Goal: Information Seeking & Learning: Check status

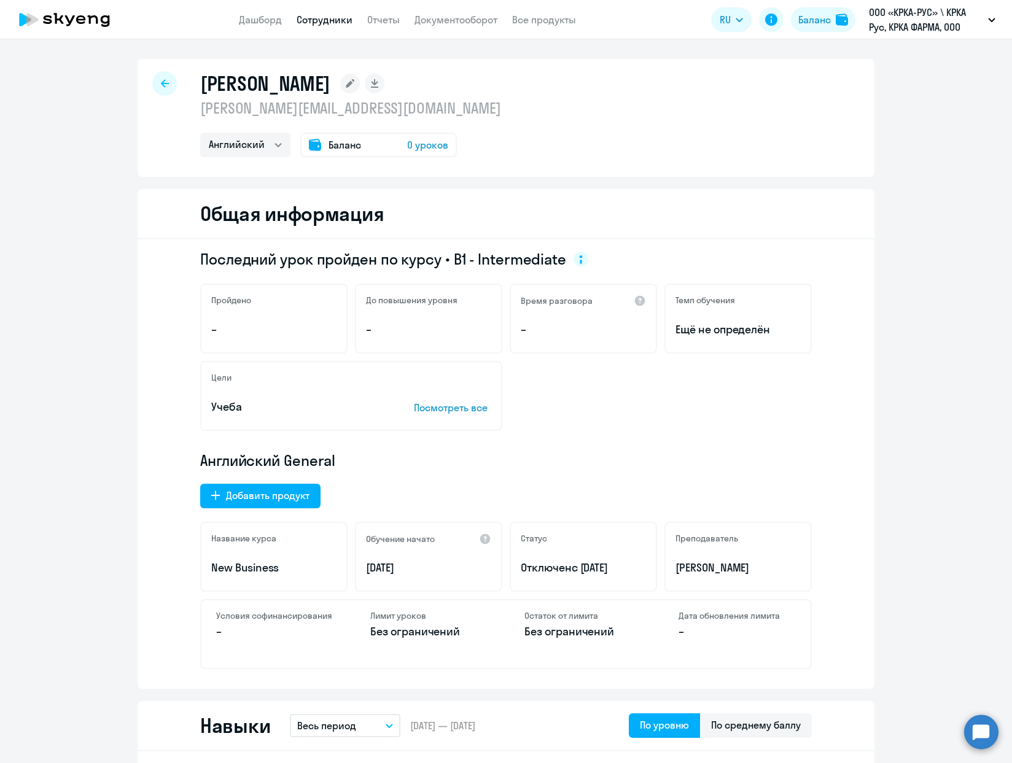
select select "english"
click at [389, 17] on link "Отчеты" at bounding box center [383, 20] width 33 height 12
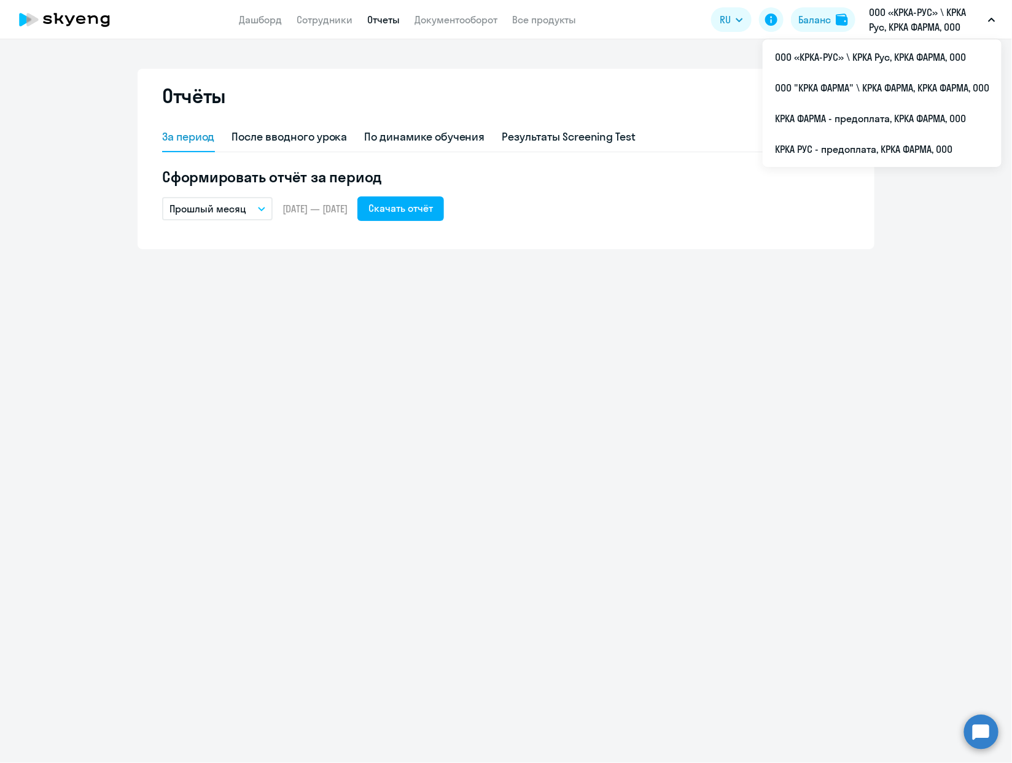
click at [916, 25] on p "ООО «КРКА-РУС» \ КРКА Рус, КРКА ФАРМА, ООО" at bounding box center [926, 19] width 114 height 29
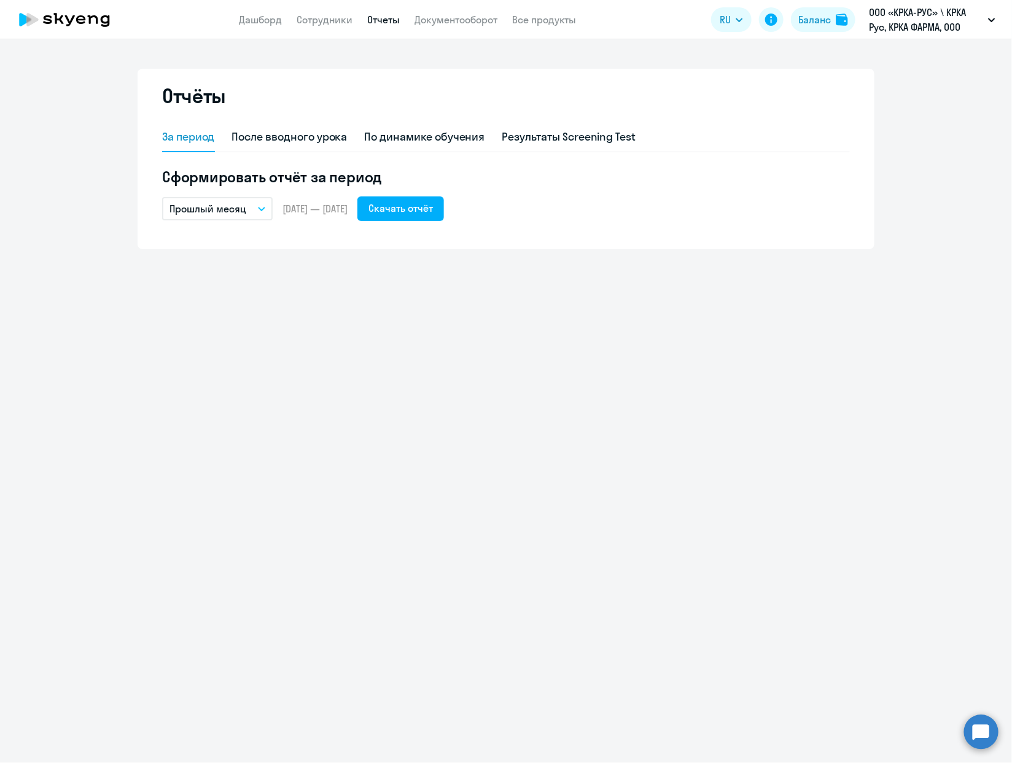
click at [916, 25] on p "ООО «КРКА-РУС» \ КРКА Рус, КРКА ФАРМА, ООО" at bounding box center [926, 19] width 114 height 29
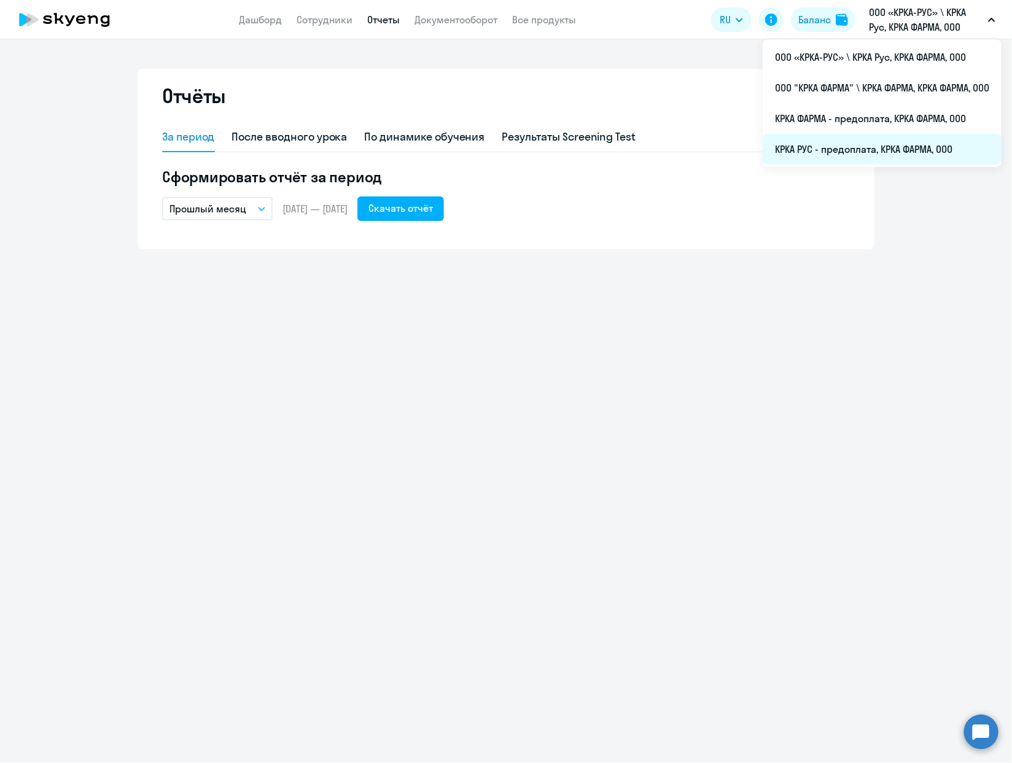
click at [879, 149] on li "КРКА РУС - предоплата, КРКА ФАРМА, ООО" at bounding box center [882, 149] width 239 height 31
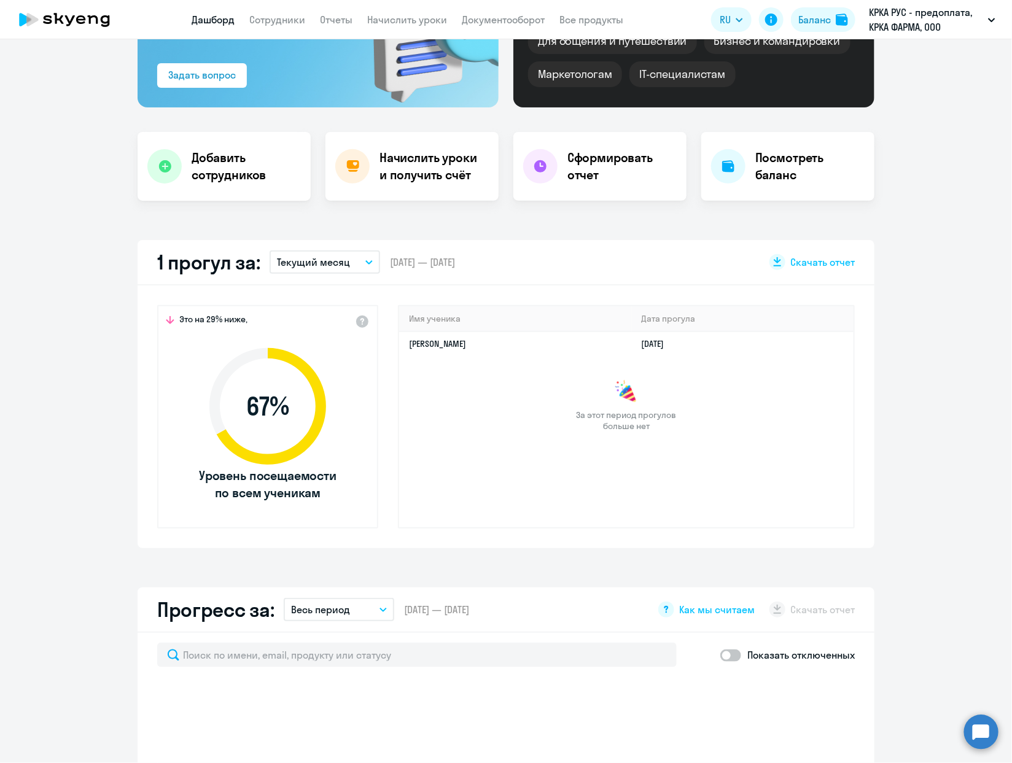
scroll to position [144, 0]
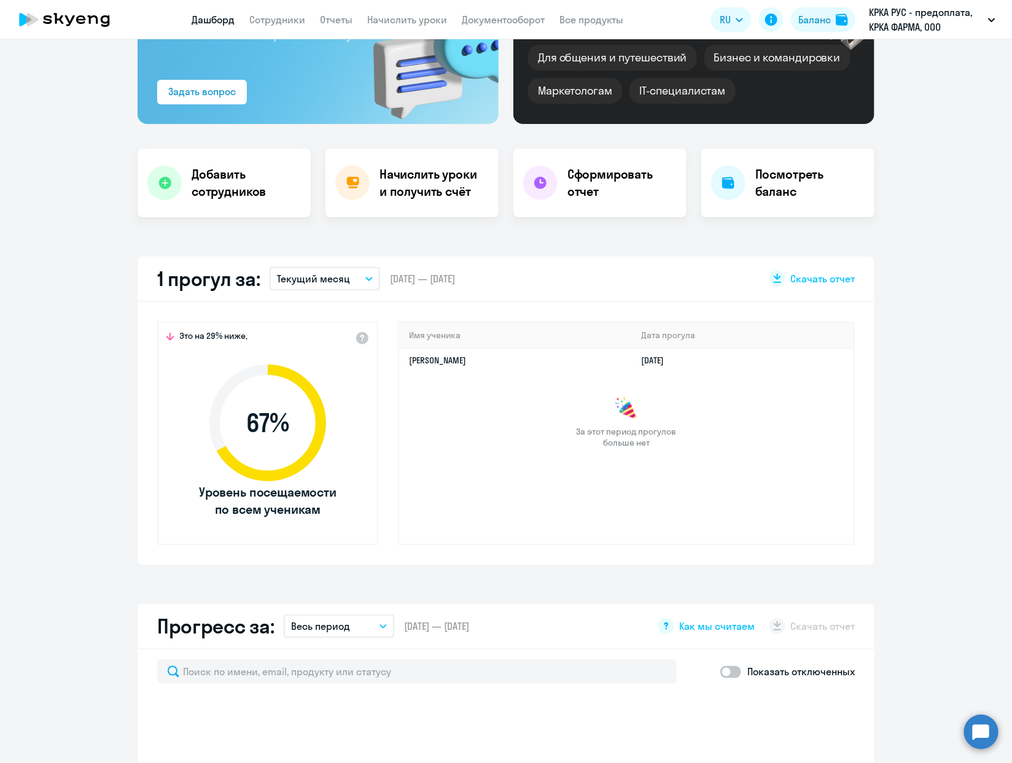
click at [357, 275] on button "Текущий месяц" at bounding box center [325, 278] width 111 height 23
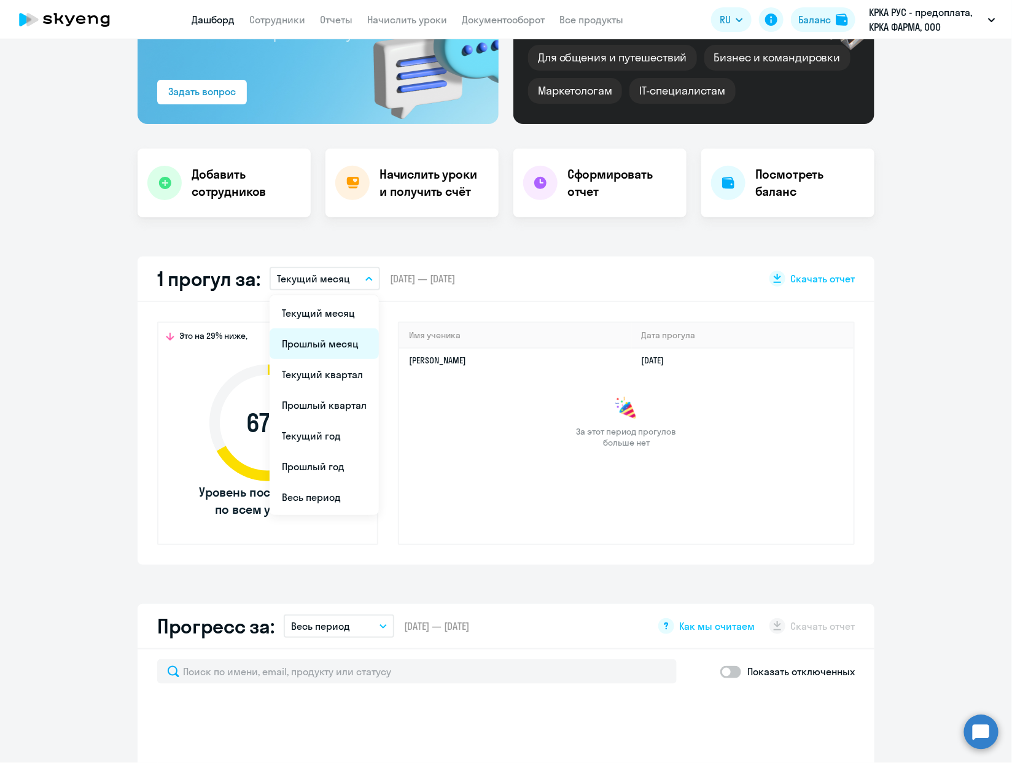
click at [311, 341] on li "Прошлый месяц" at bounding box center [324, 344] width 109 height 31
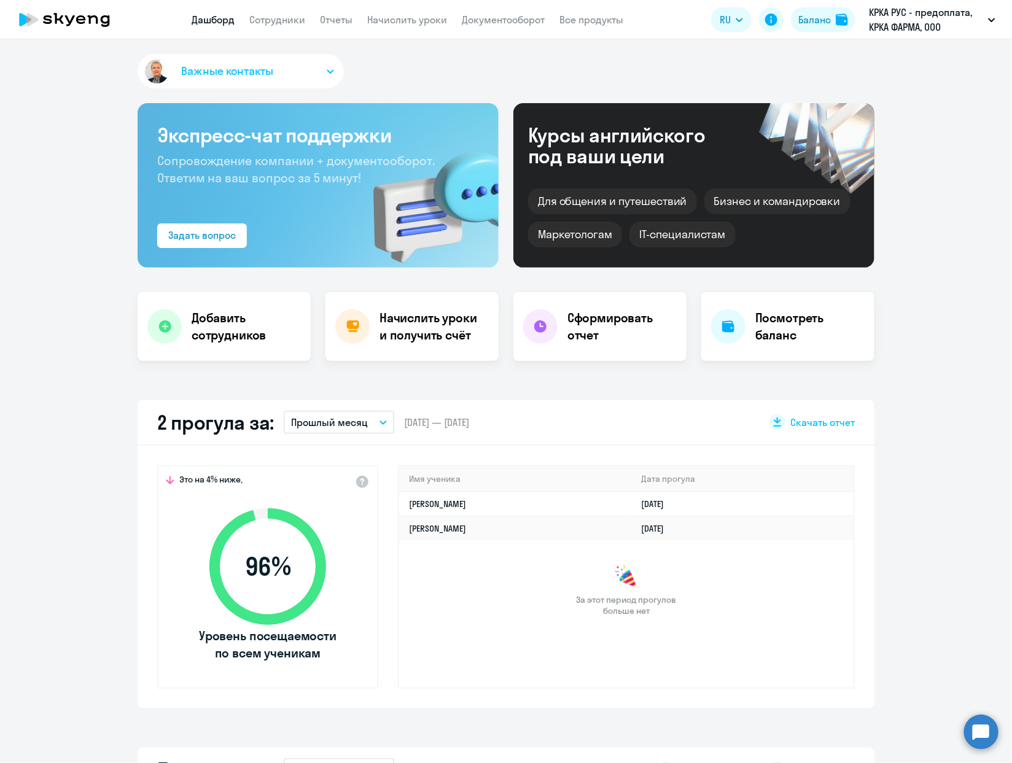
scroll to position [633, 0]
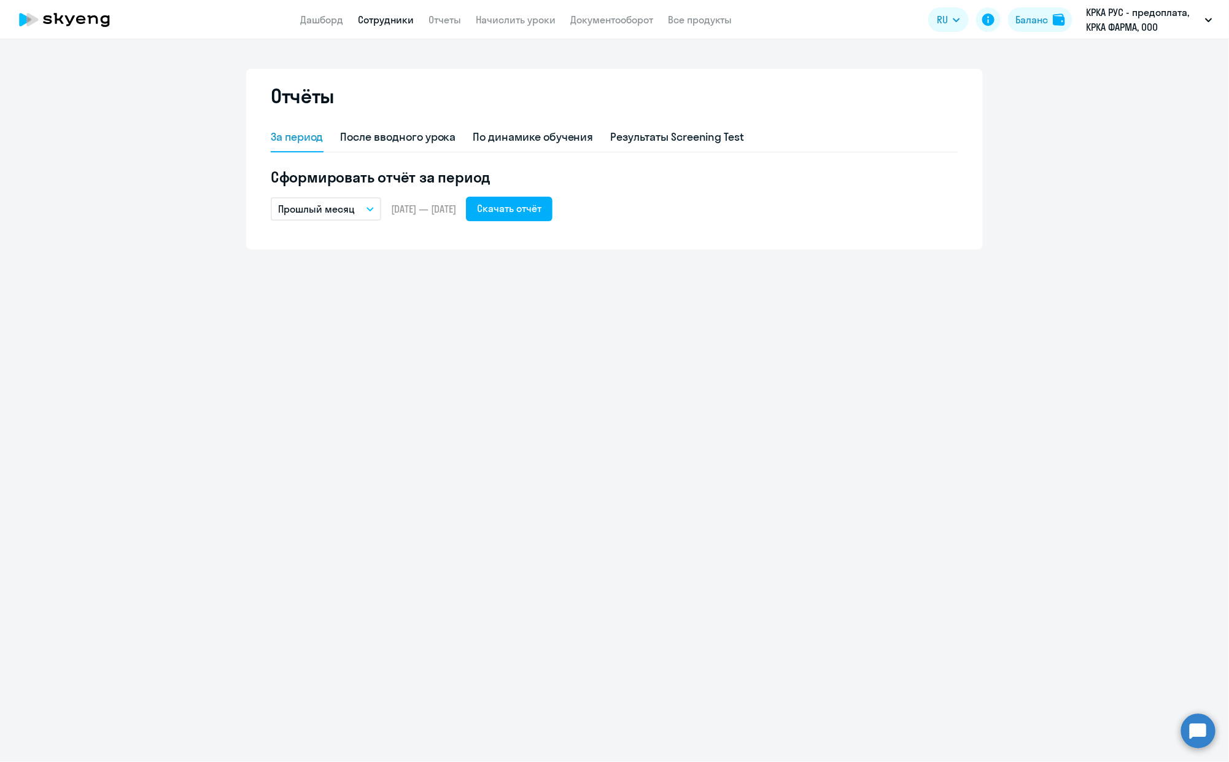
click at [371, 19] on link "Сотрудники" at bounding box center [386, 20] width 56 height 12
select select "30"
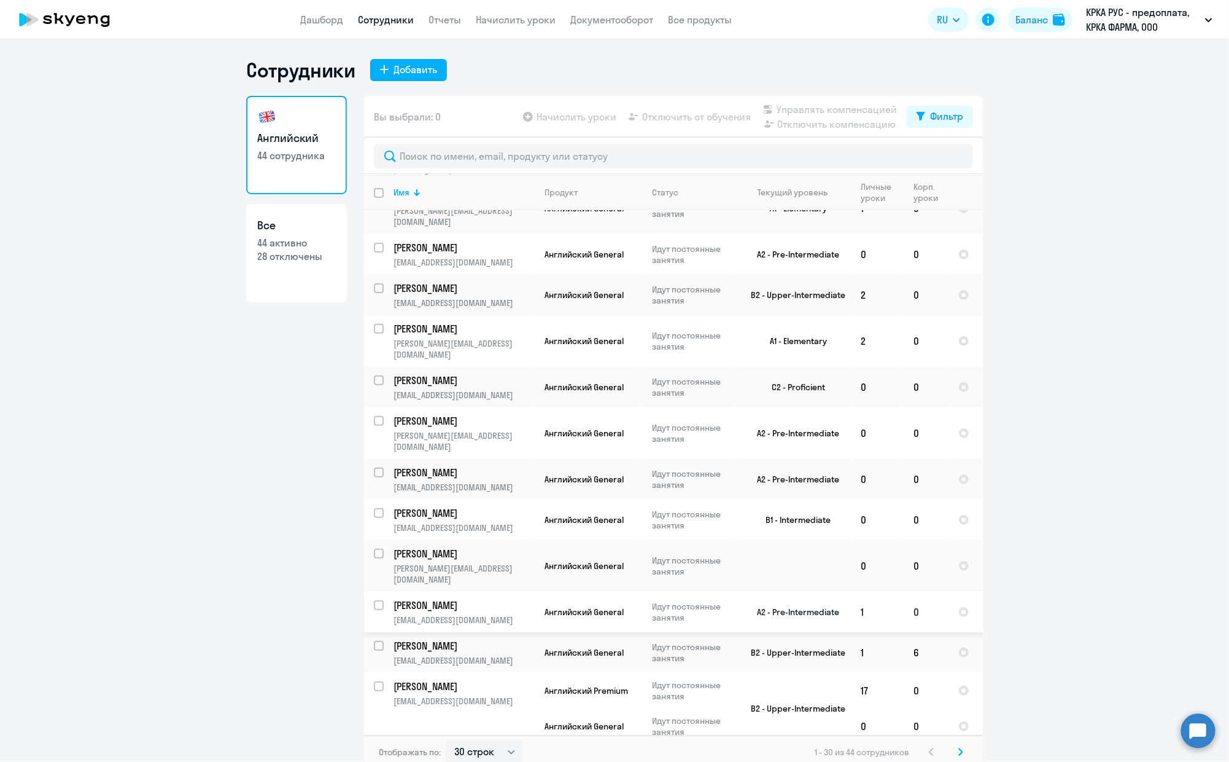
scroll to position [184, 0]
click at [422, 637] on p "[PERSON_NAME]" at bounding box center [463, 644] width 139 height 14
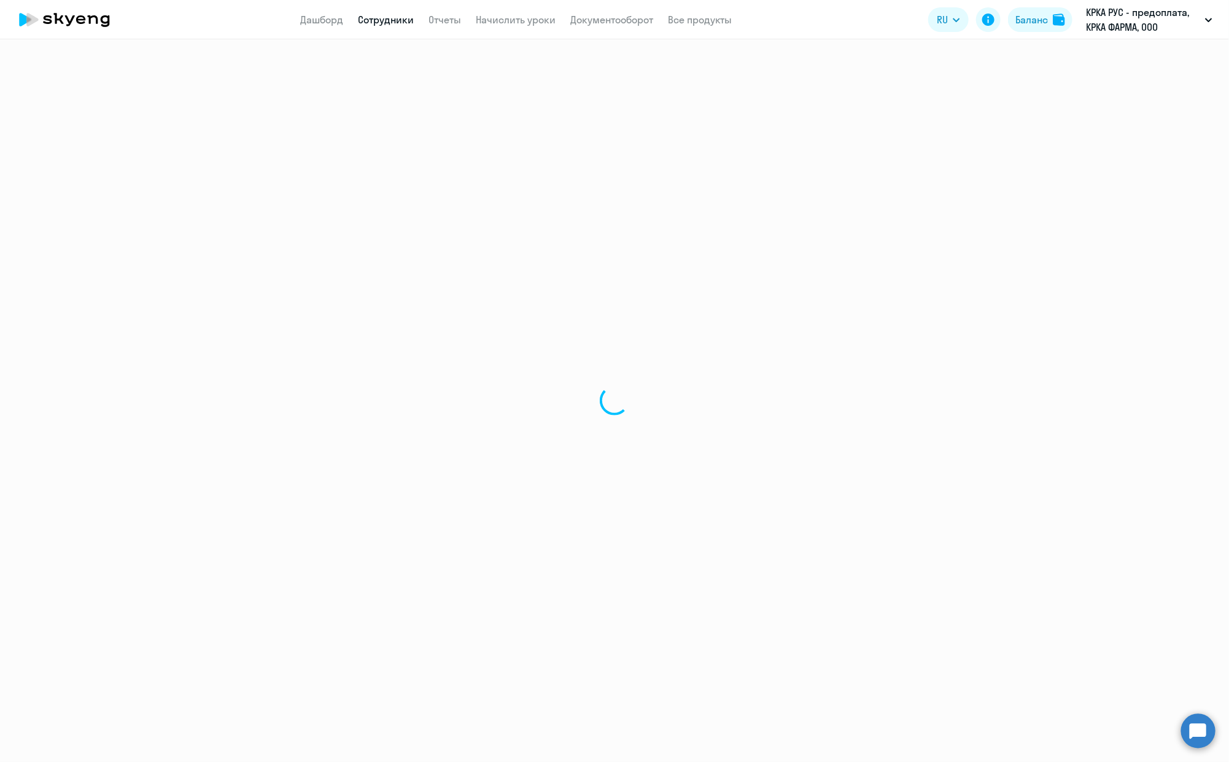
select select "english"
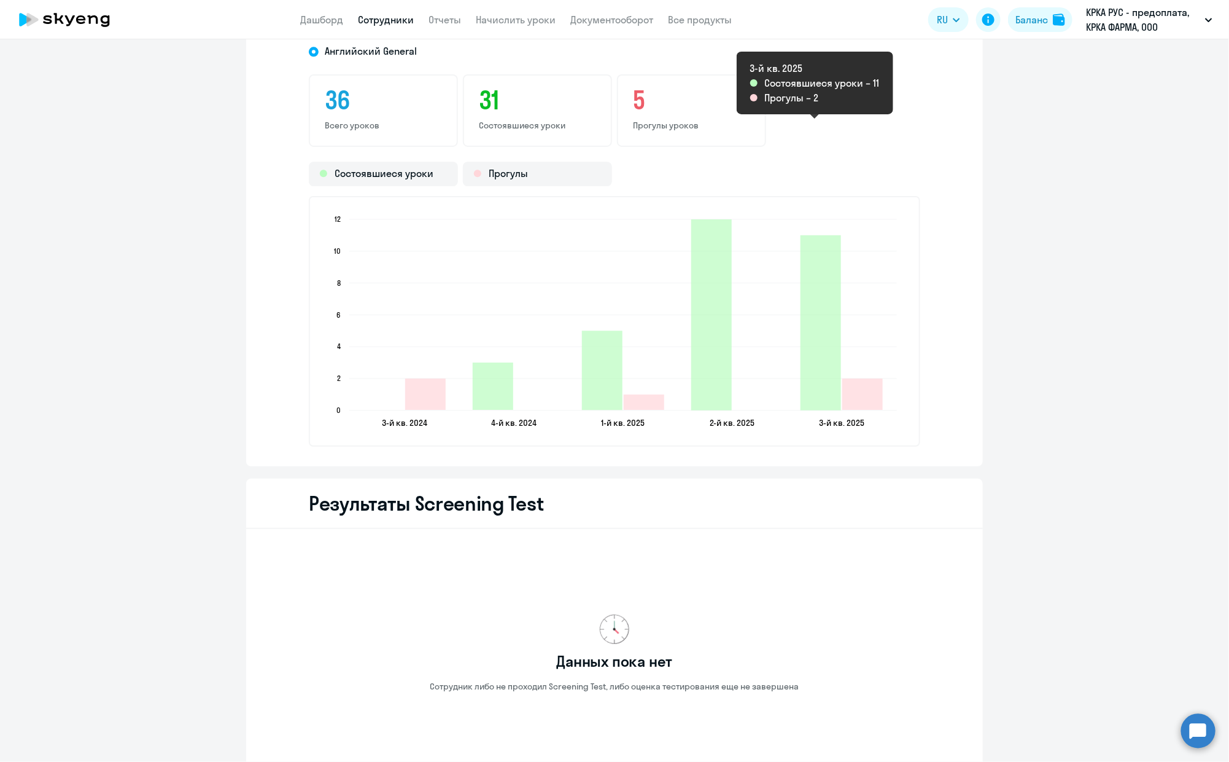
scroll to position [1402, 0]
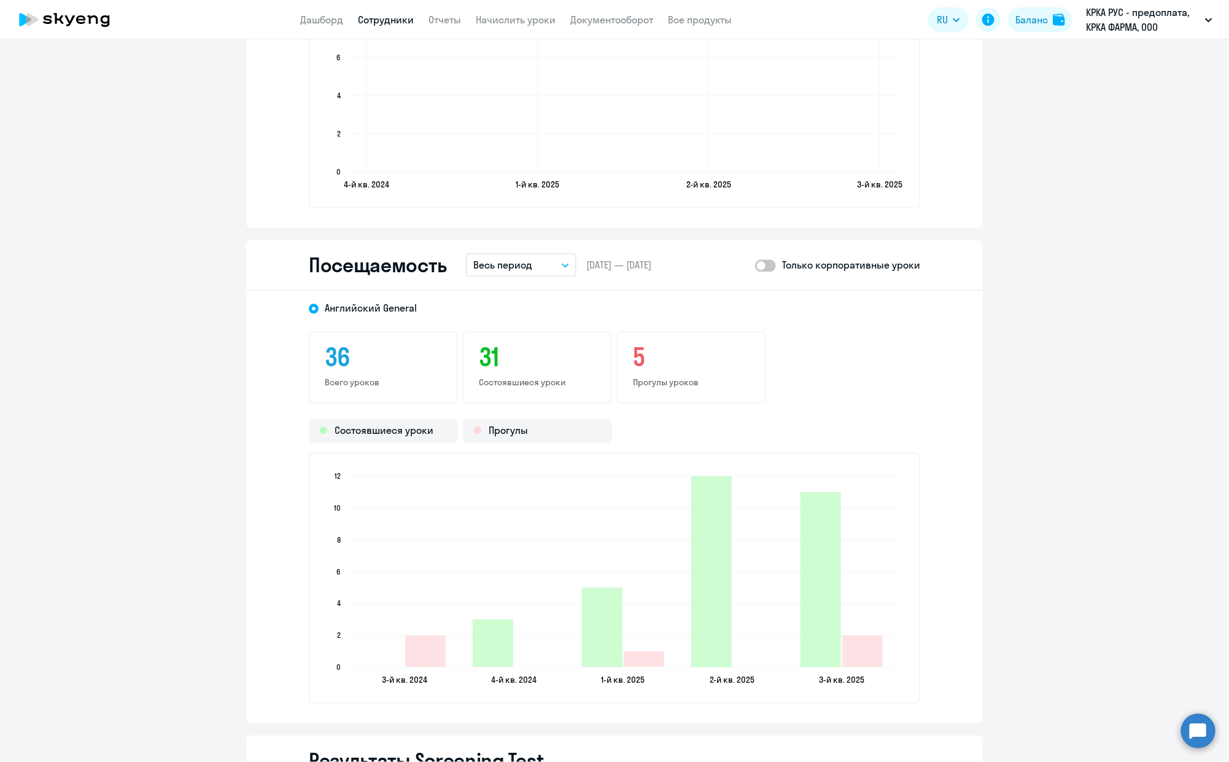
click at [551, 262] on button "Весь период" at bounding box center [521, 264] width 111 height 23
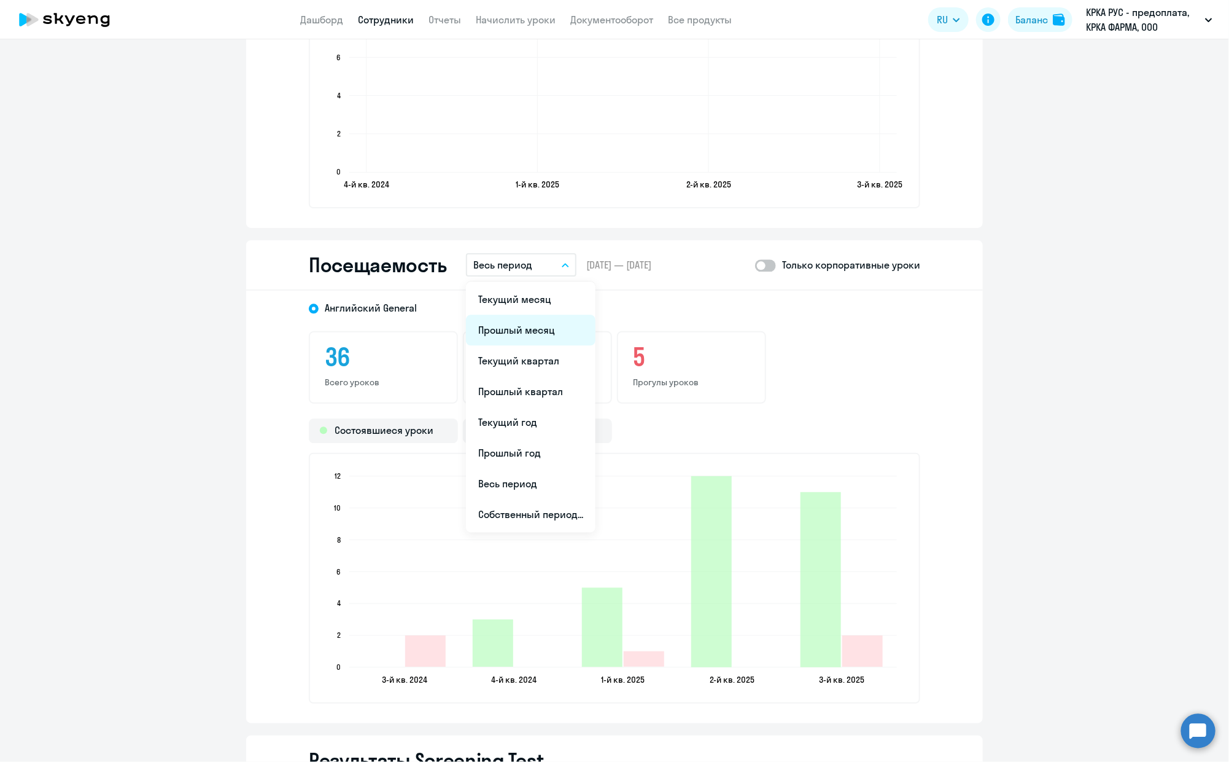
click at [509, 327] on li "Прошлый месяц" at bounding box center [531, 329] width 130 height 31
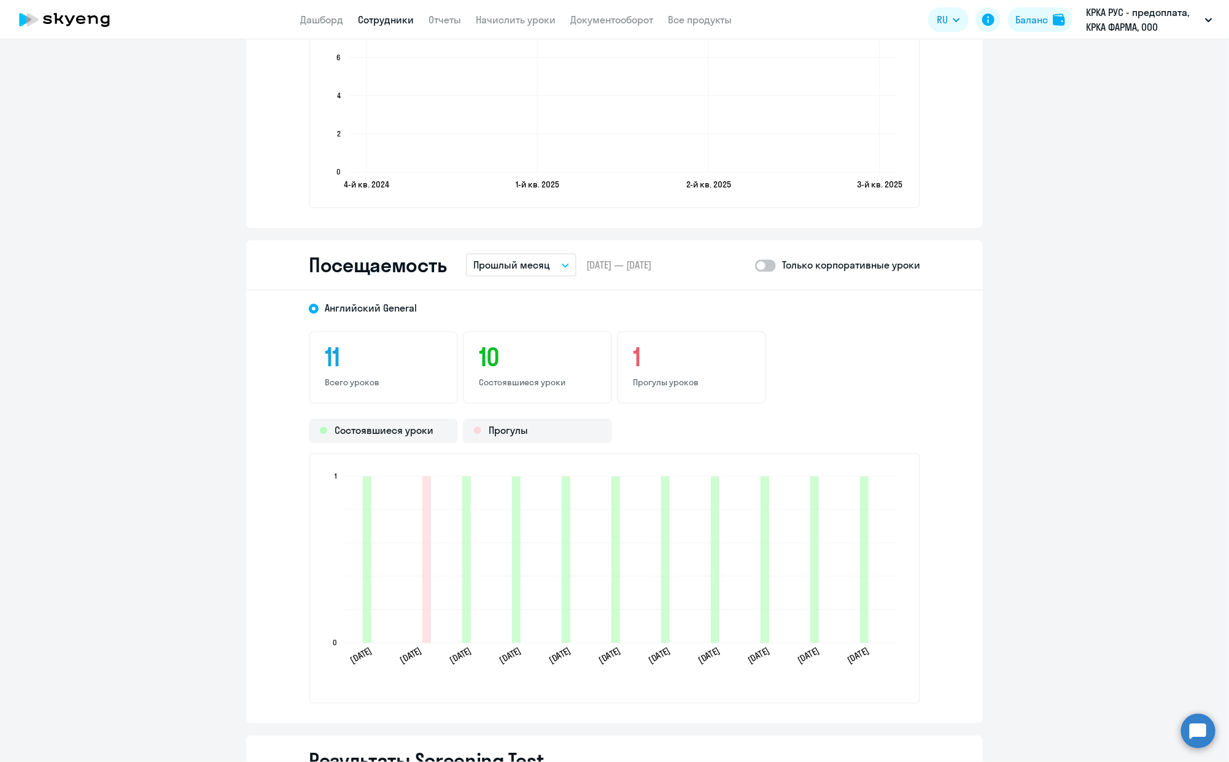
click at [885, 391] on div "11 Всего уроков 10 Состоявшиеся уроки 1 Прогулы уроков" at bounding box center [615, 367] width 612 height 72
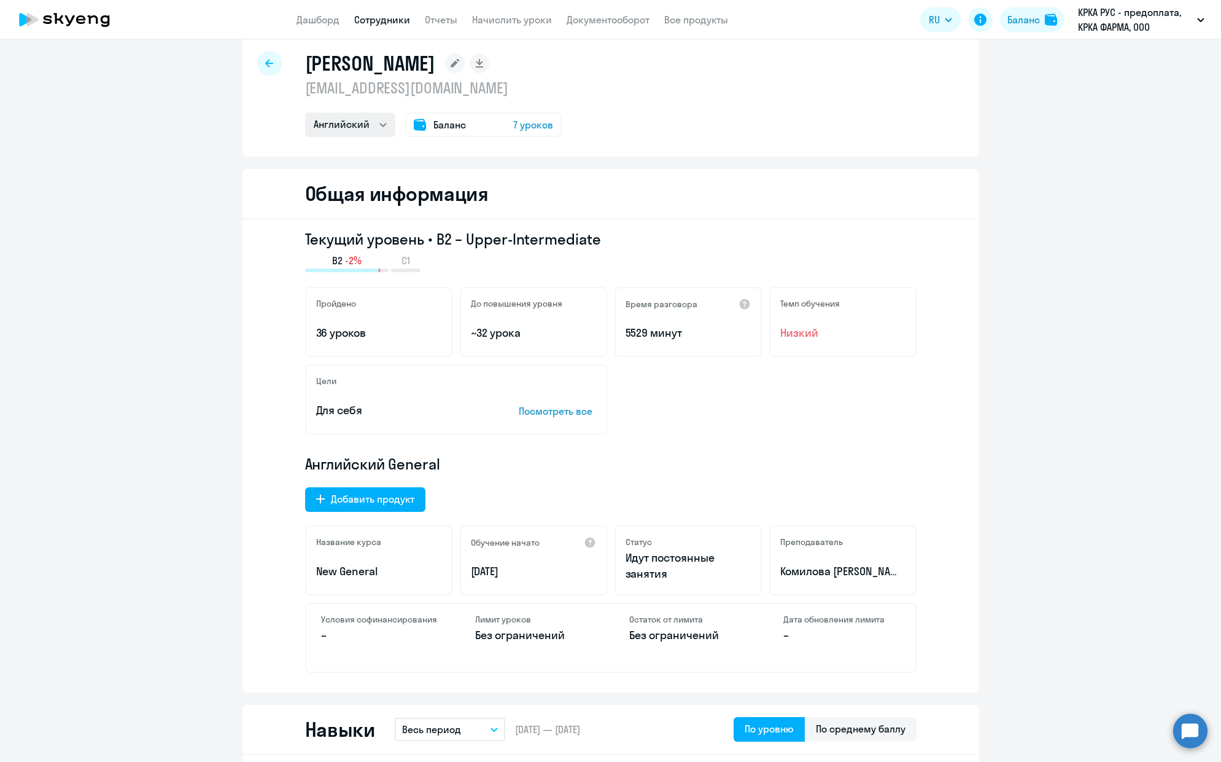
scroll to position [0, 0]
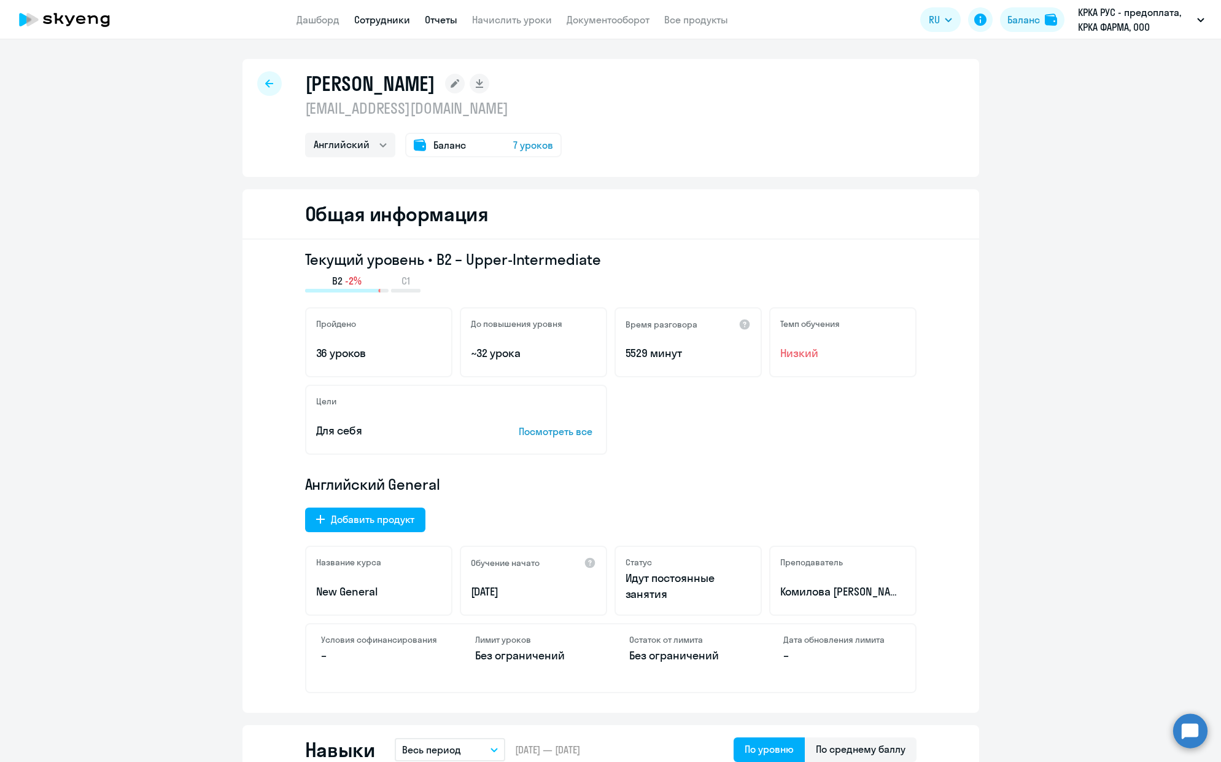
click at [441, 19] on link "Отчеты" at bounding box center [441, 20] width 33 height 12
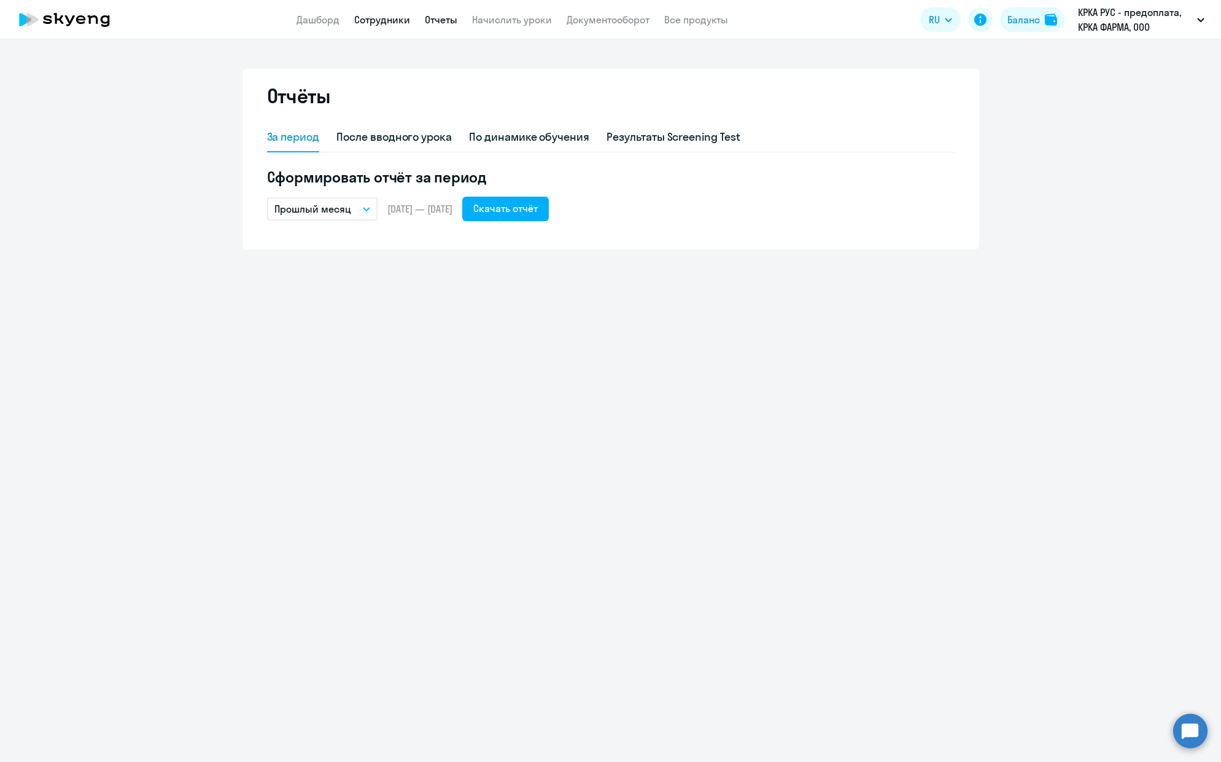
click at [375, 21] on link "Сотрудники" at bounding box center [382, 20] width 56 height 12
select select "30"
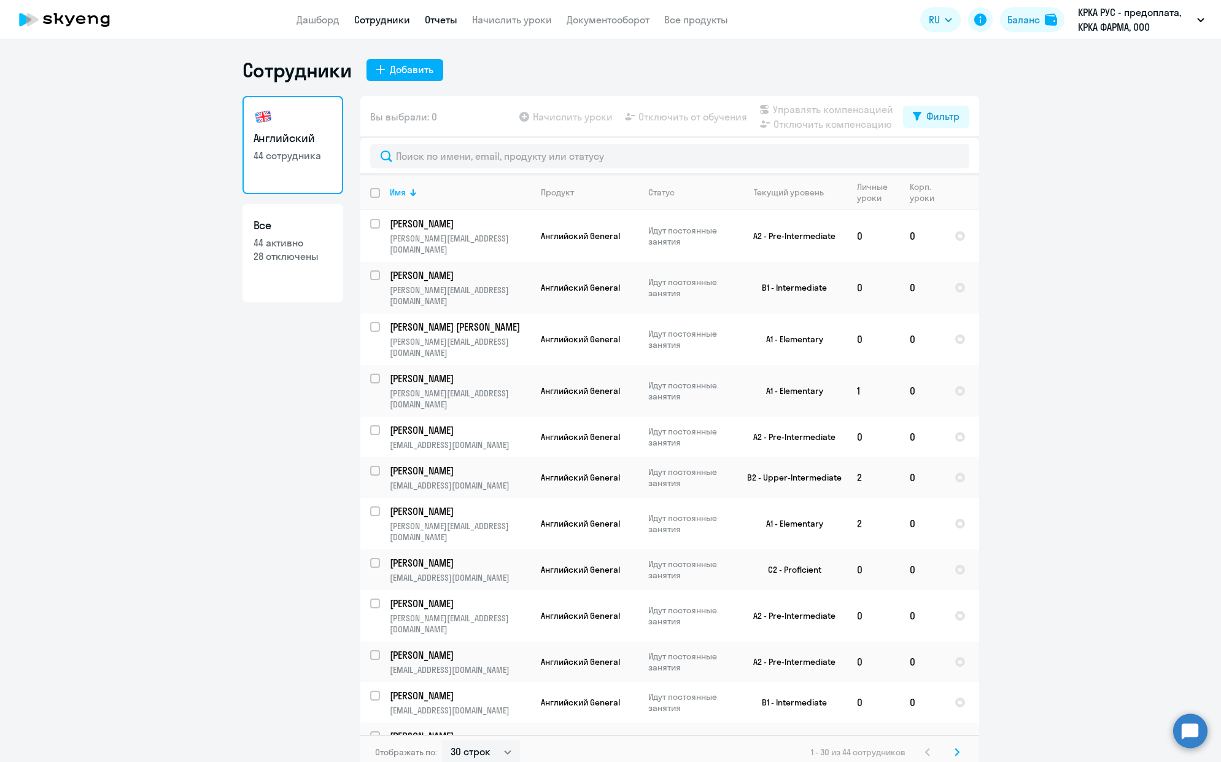
click at [435, 21] on link "Отчеты" at bounding box center [441, 20] width 33 height 12
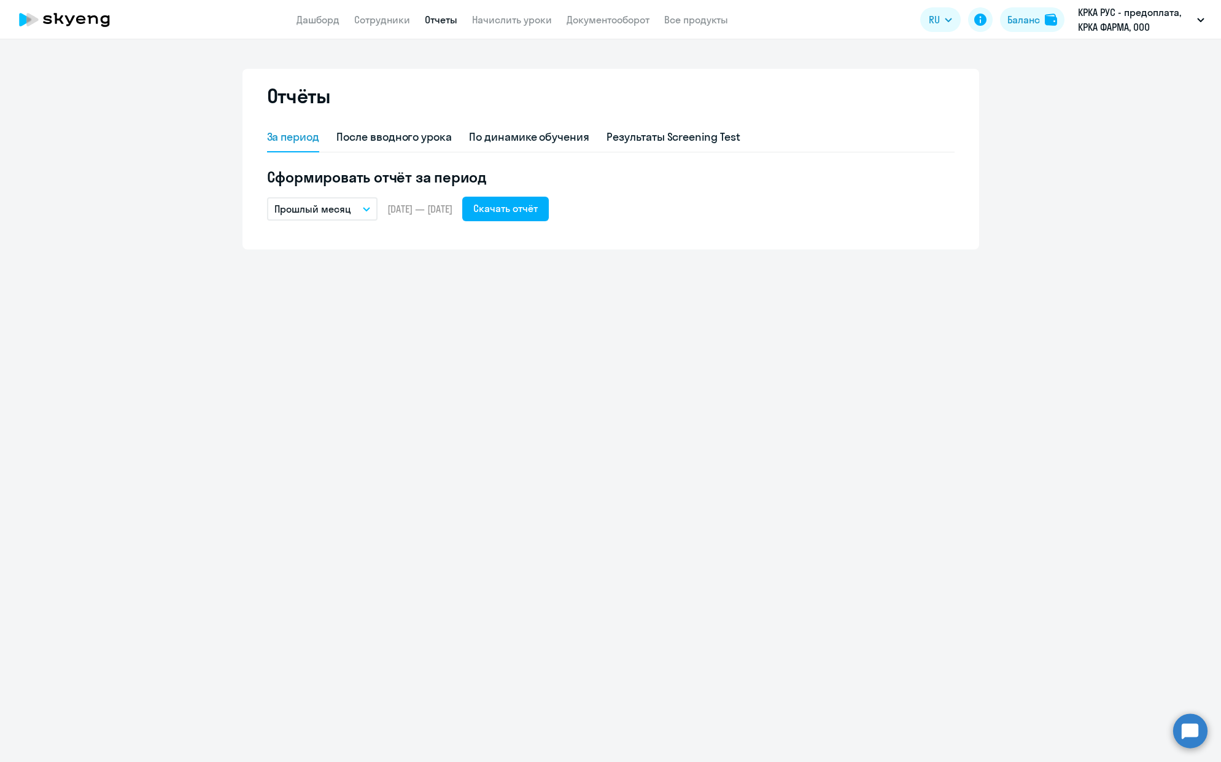
click at [446, 209] on span "[DATE] — [DATE]" at bounding box center [420, 209] width 65 height 14
click at [317, 211] on p "Прошлый месяц" at bounding box center [313, 208] width 77 height 15
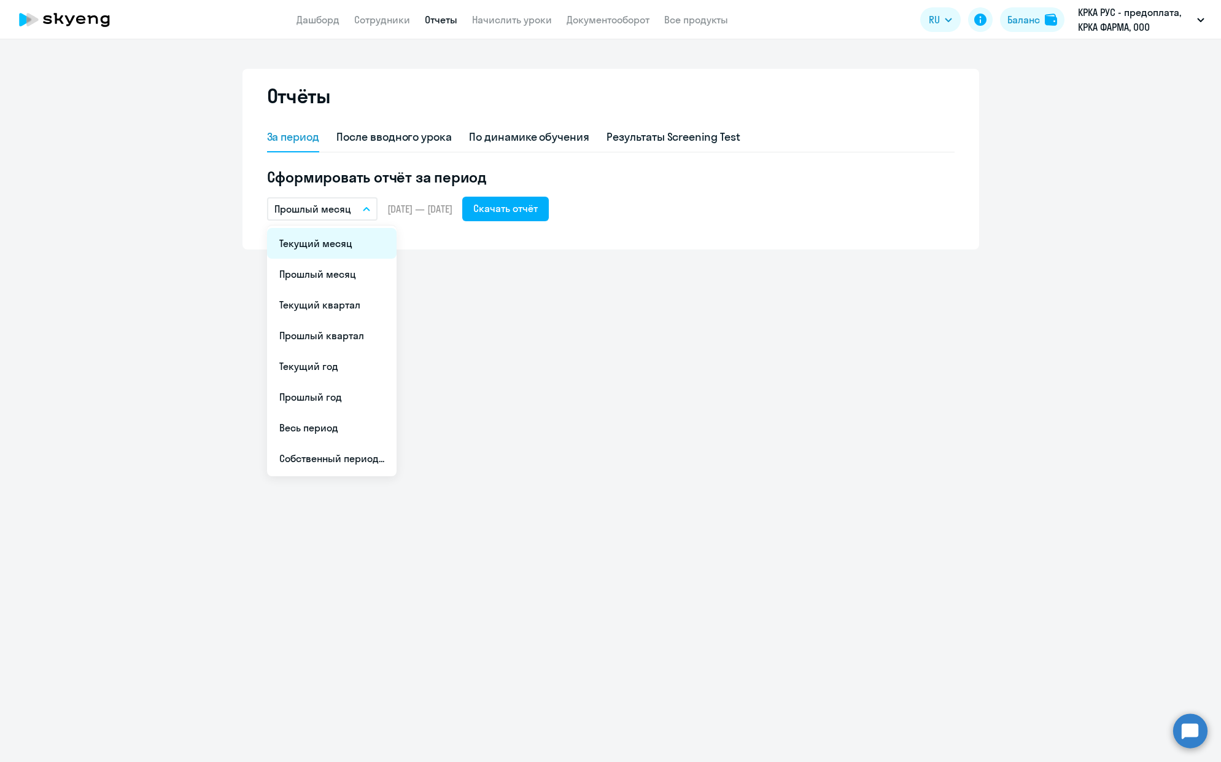
click at [319, 240] on li "Текущий месяц" at bounding box center [332, 243] width 130 height 31
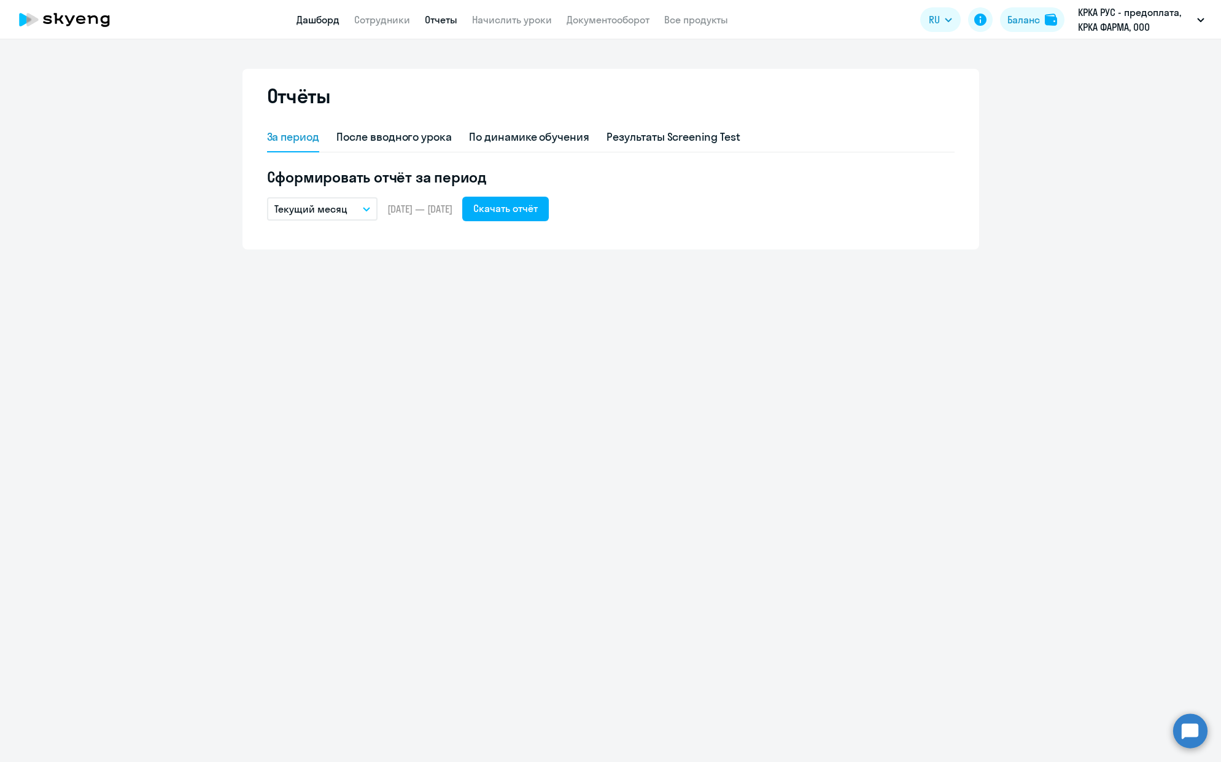
click at [310, 19] on link "Дашборд" at bounding box center [318, 20] width 43 height 12
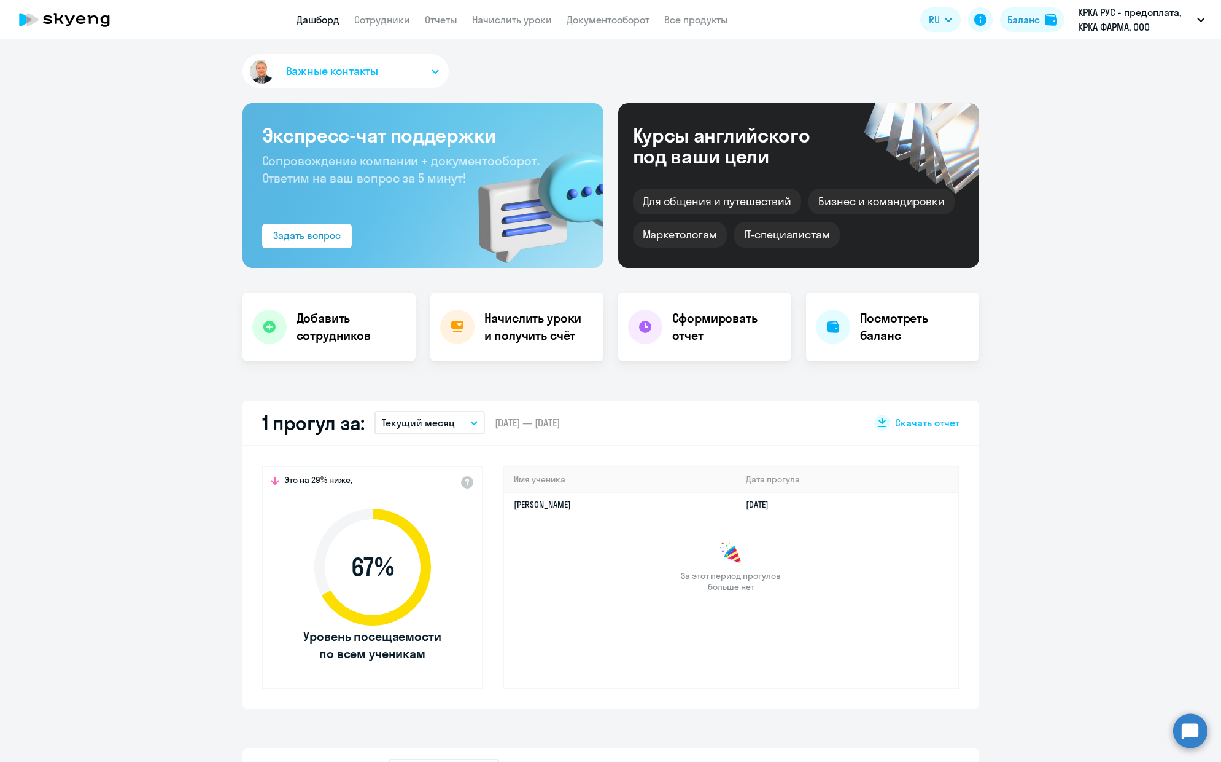
click at [459, 422] on button "Текущий месяц" at bounding box center [430, 422] width 111 height 23
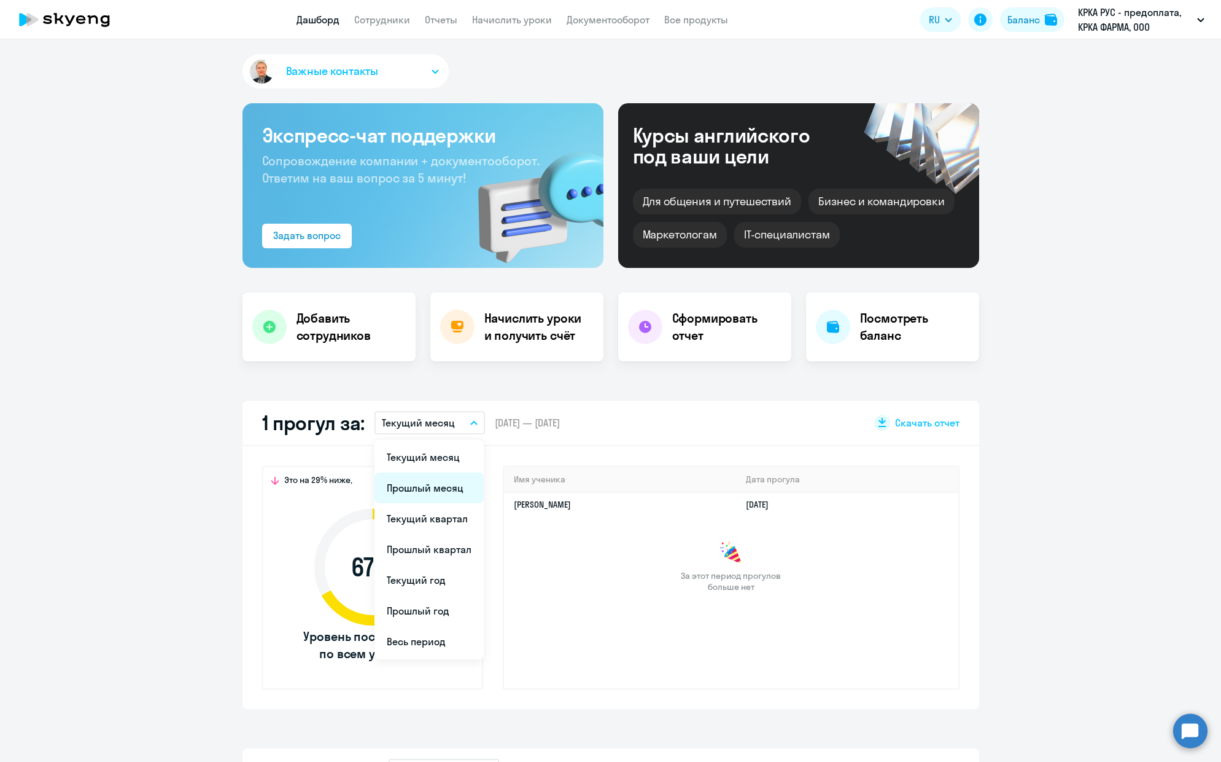
click at [432, 485] on li "Прошлый месяц" at bounding box center [429, 487] width 109 height 31
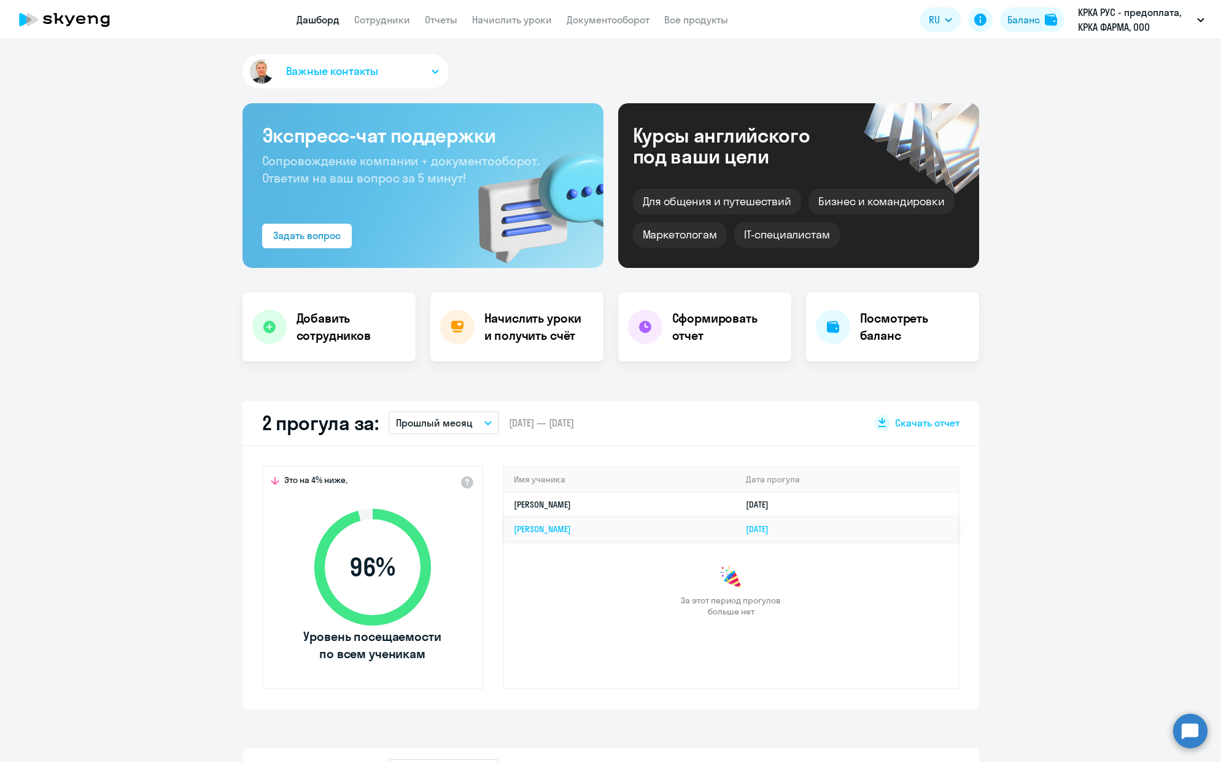
select select "30"
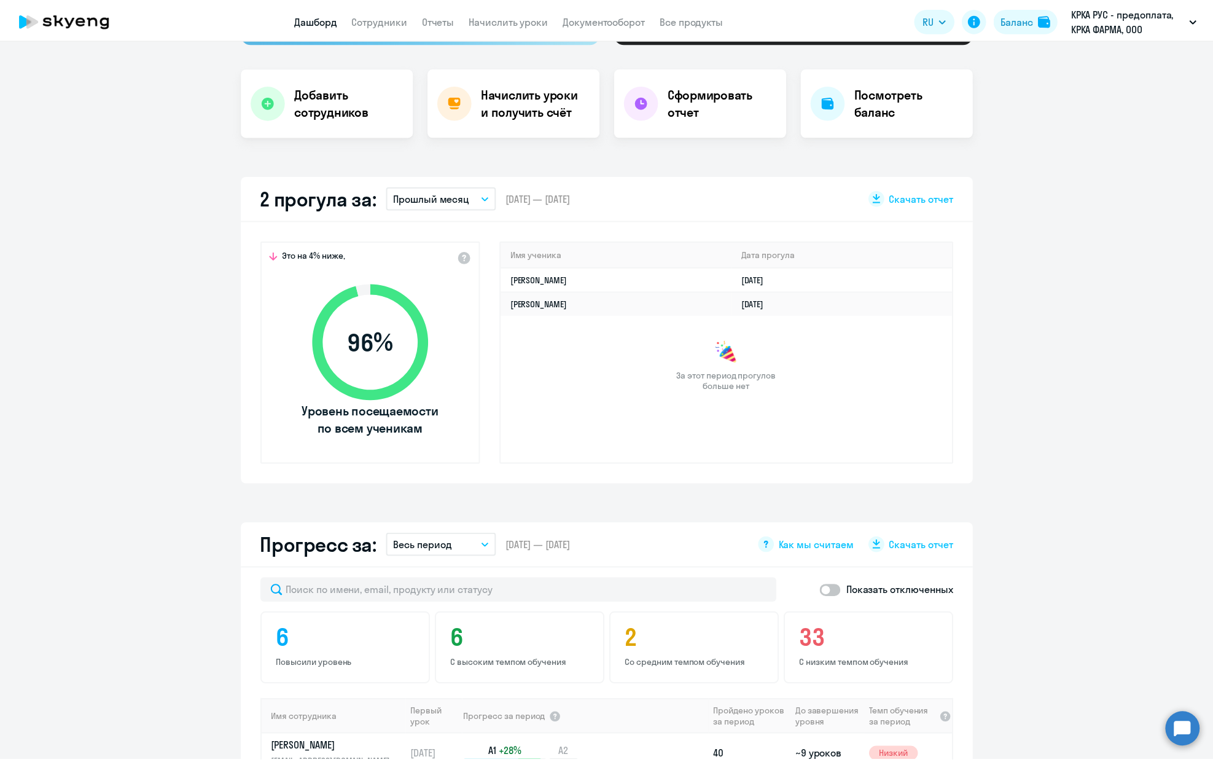
scroll to position [236, 0]
